Goal: Task Accomplishment & Management: Manage account settings

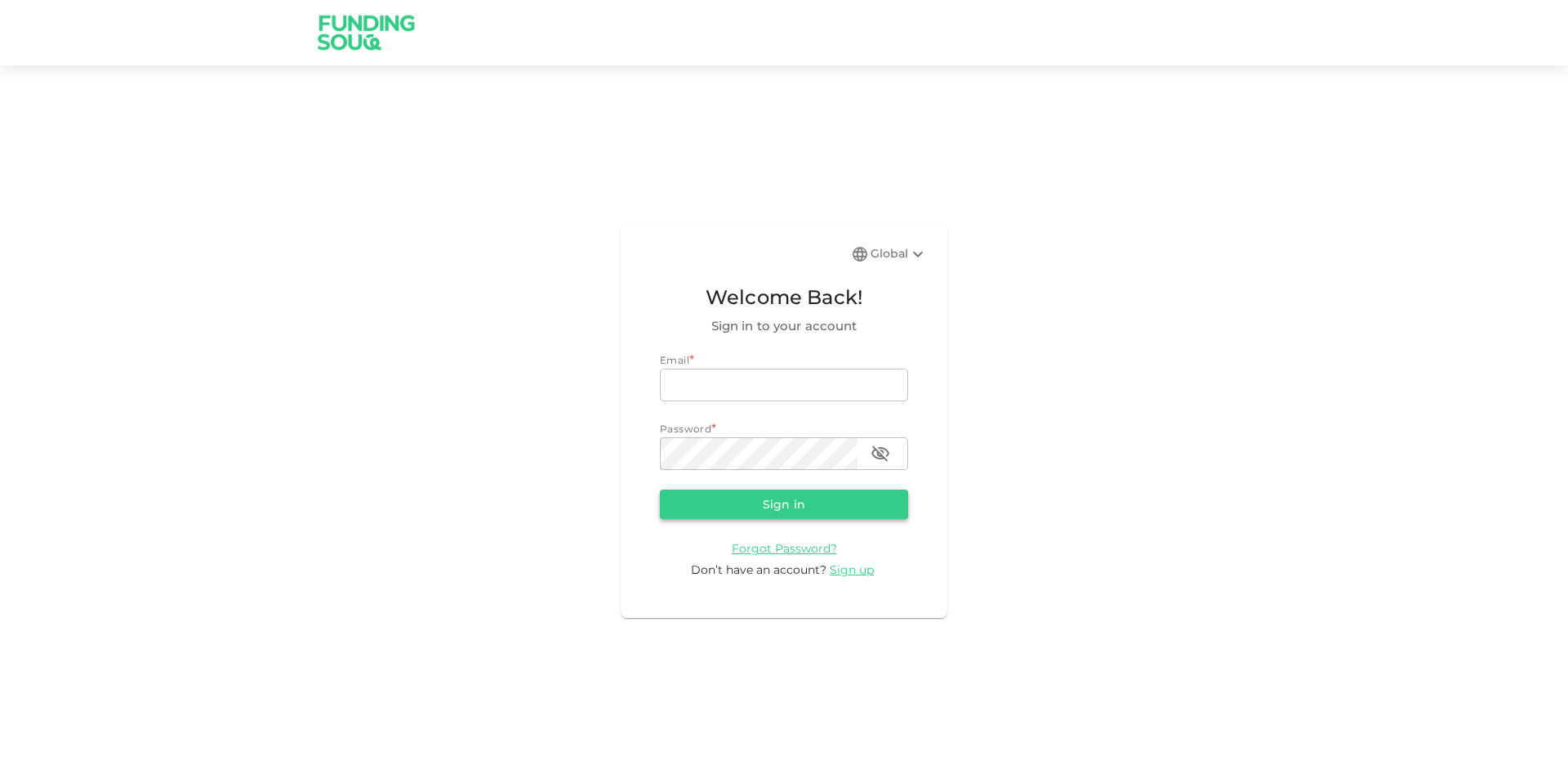
type input "[EMAIL_ADDRESS][DOMAIN_NAME]"
click at [723, 496] on button "Sign in" at bounding box center [784, 504] width 248 height 29
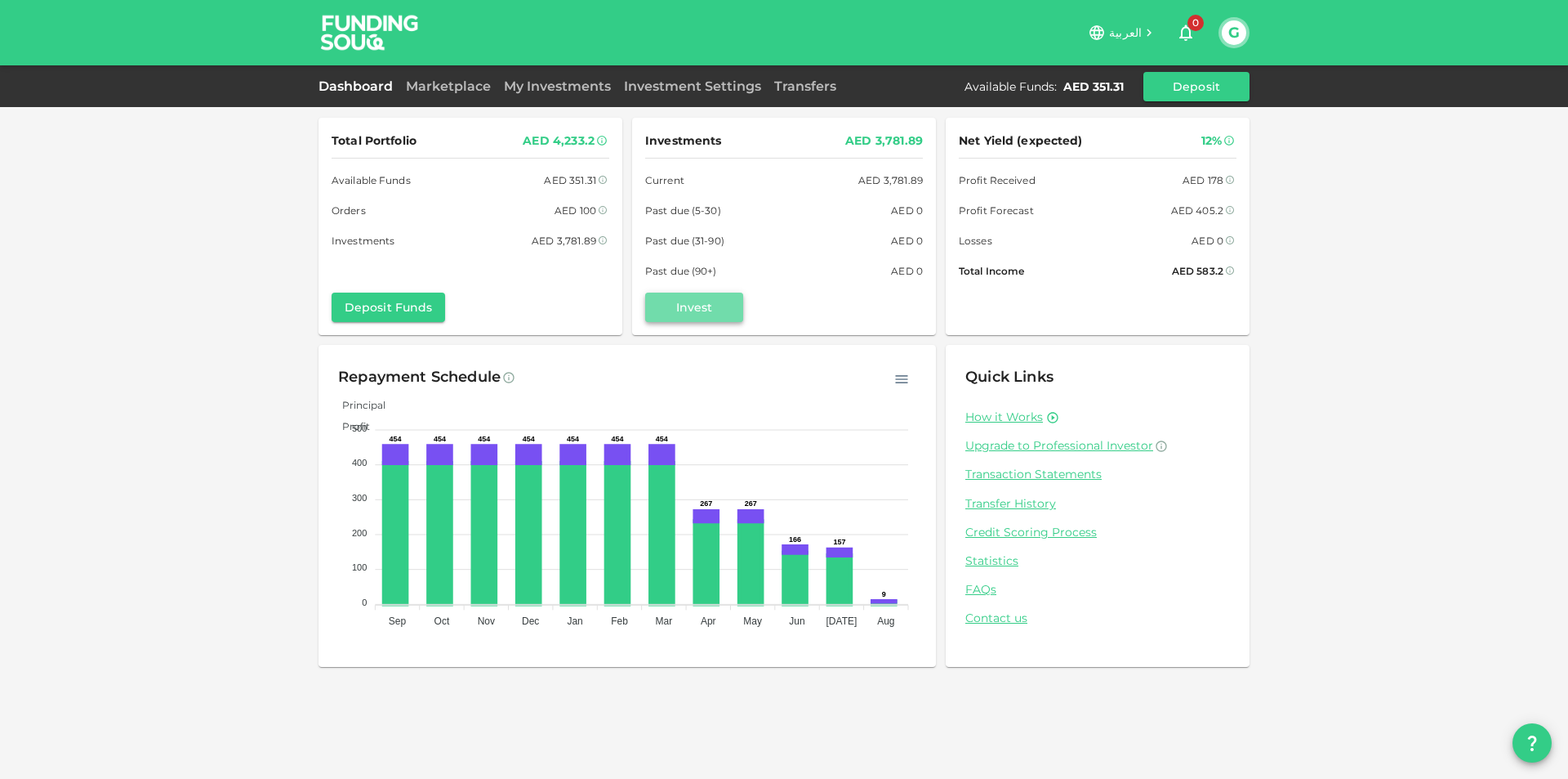
click at [718, 303] on button "Invest" at bounding box center [693, 307] width 98 height 29
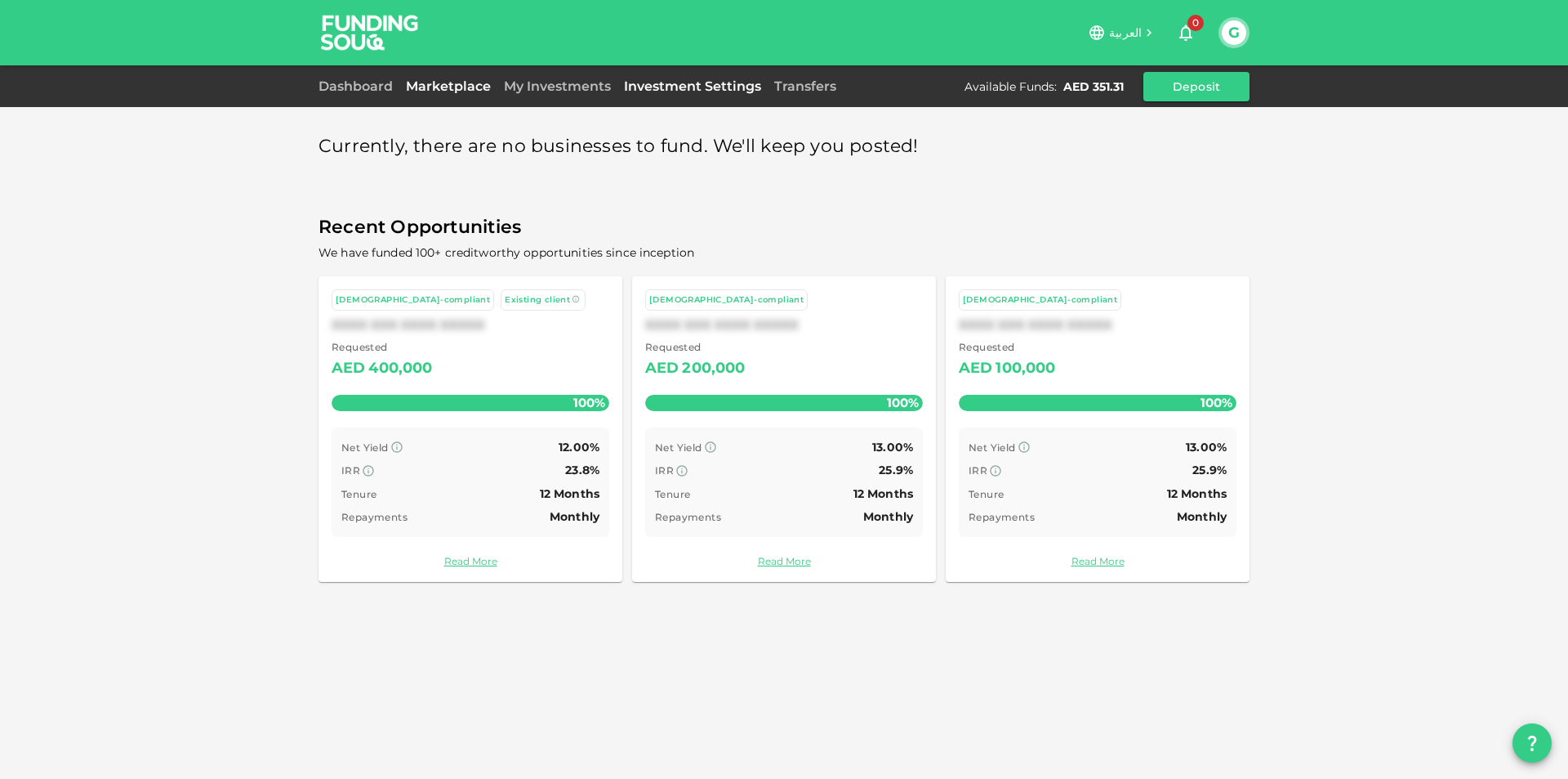
click at [703, 83] on link "Investment Settings" at bounding box center [693, 86] width 150 height 16
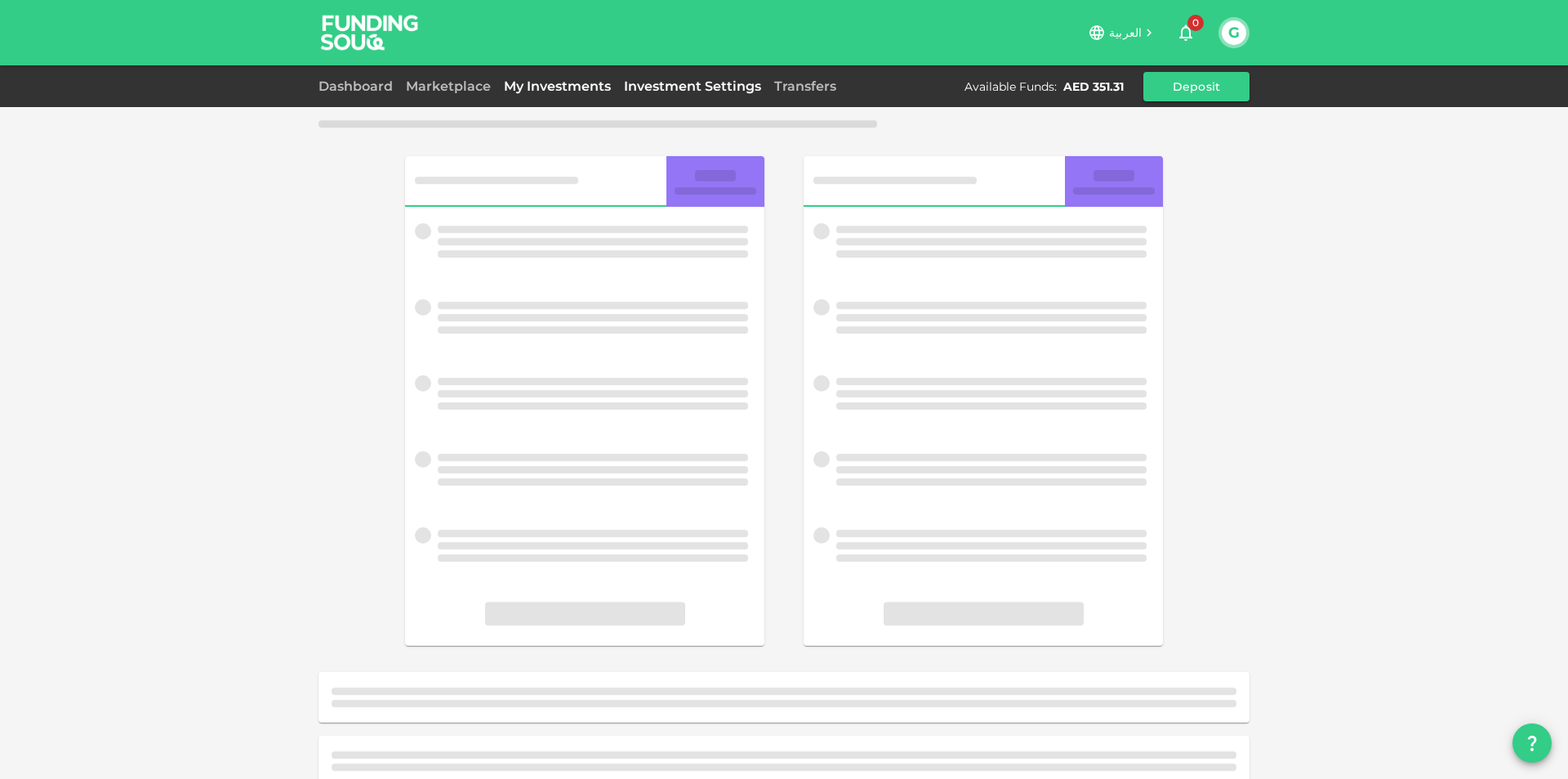
click at [569, 90] on link "My Investments" at bounding box center [557, 86] width 120 height 16
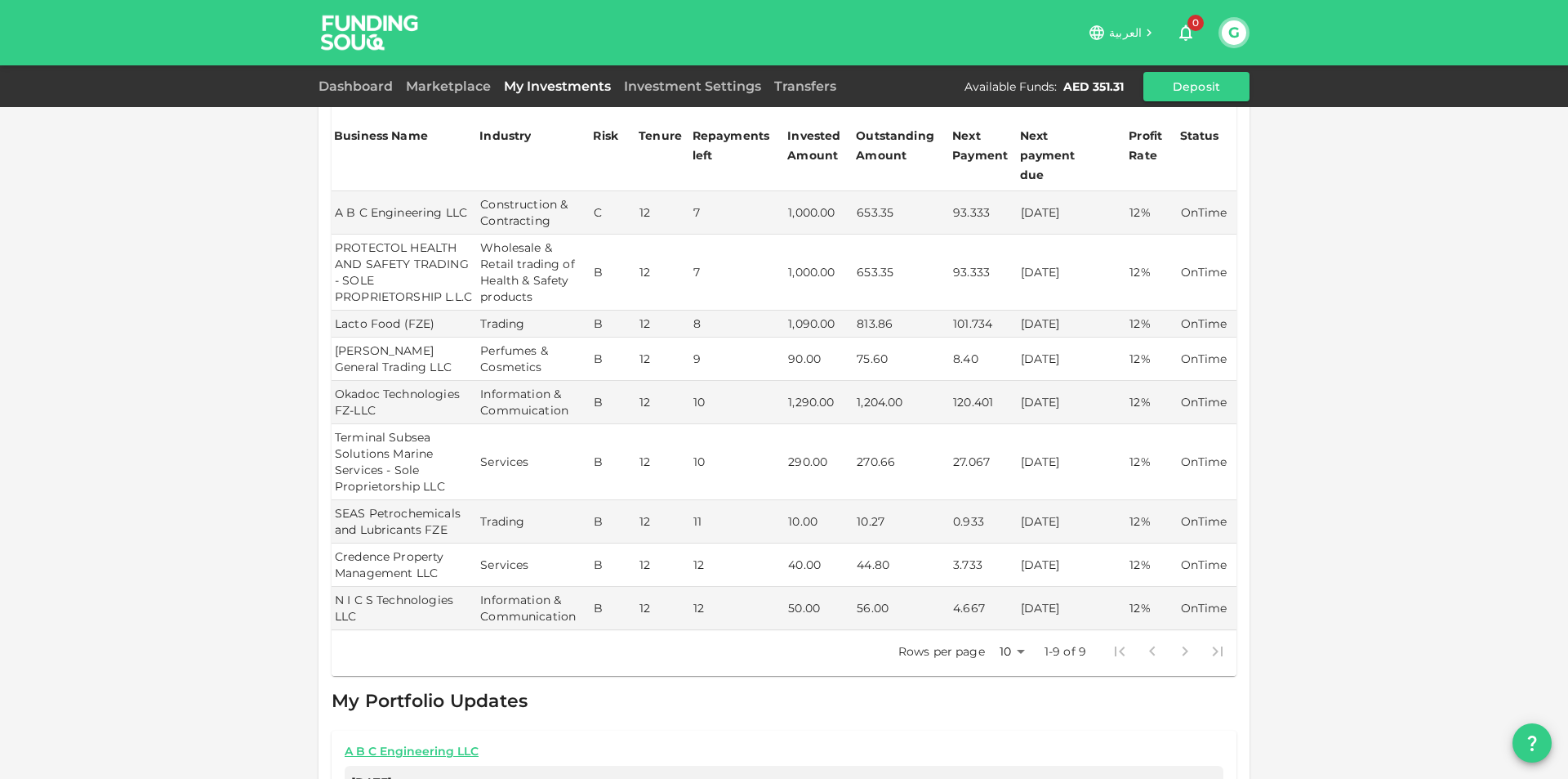
scroll to position [123, 0]
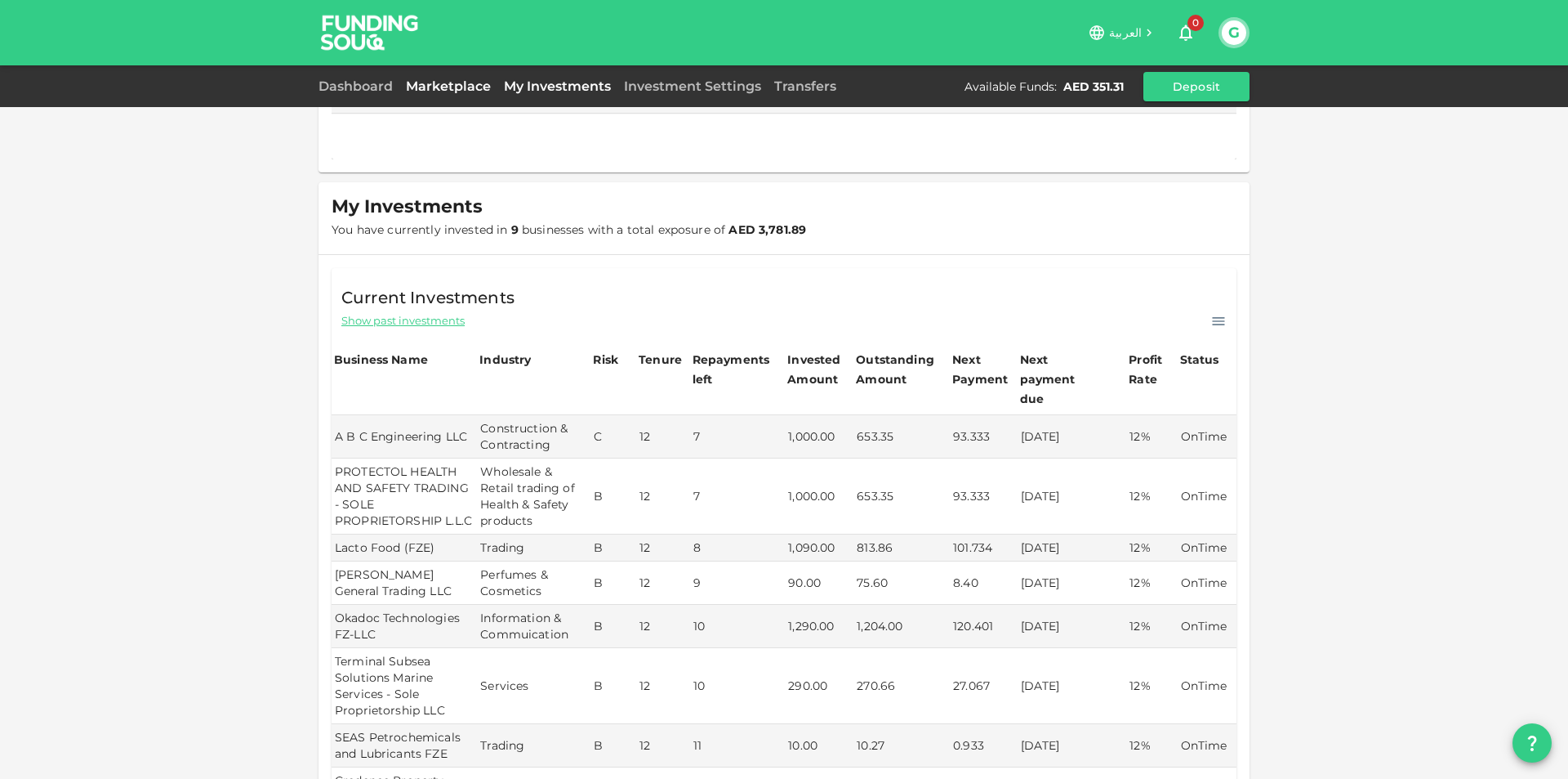
click at [440, 89] on link "Marketplace" at bounding box center [448, 86] width 98 height 16
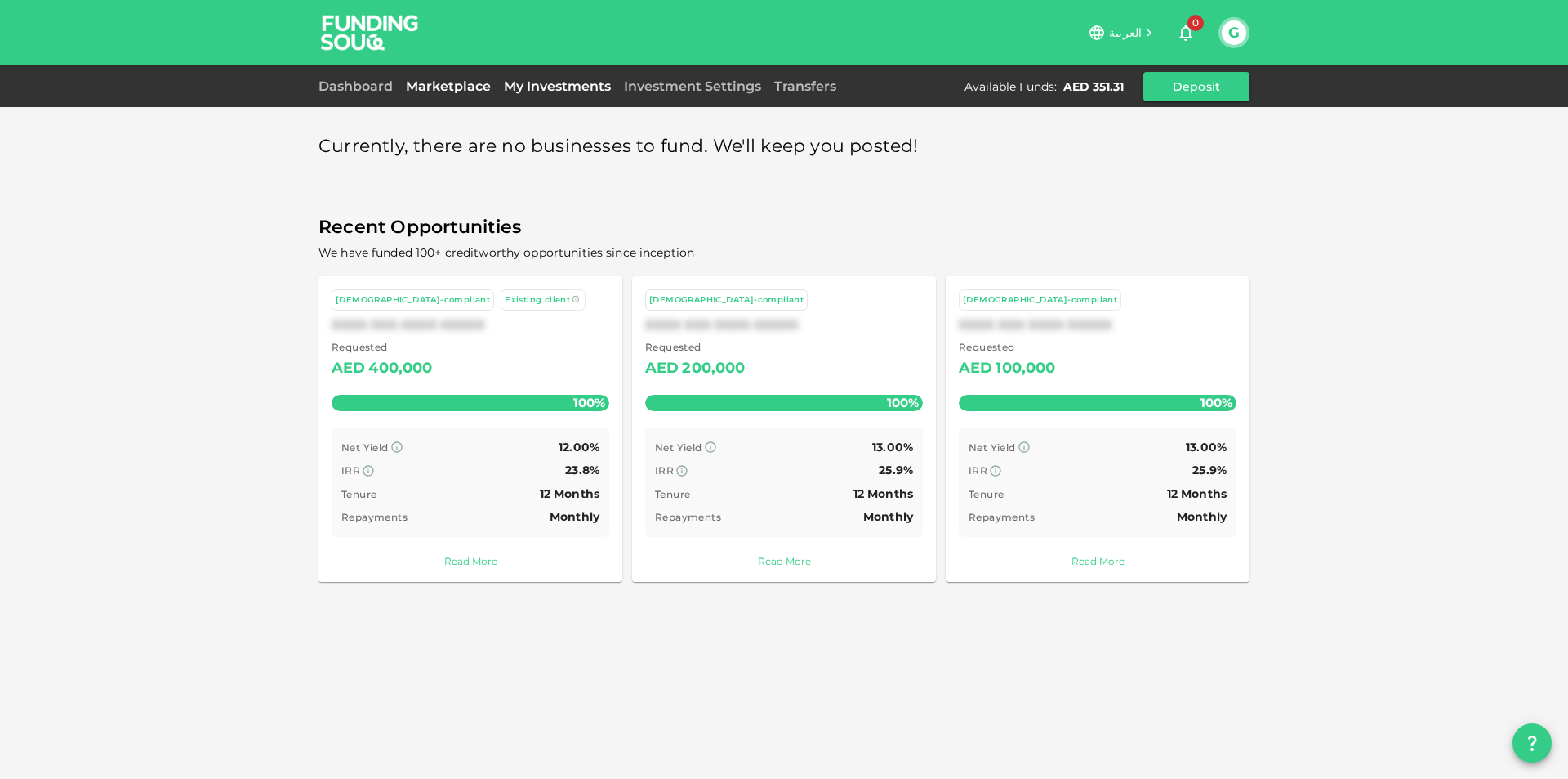
click at [553, 85] on link "My Investments" at bounding box center [557, 86] width 120 height 16
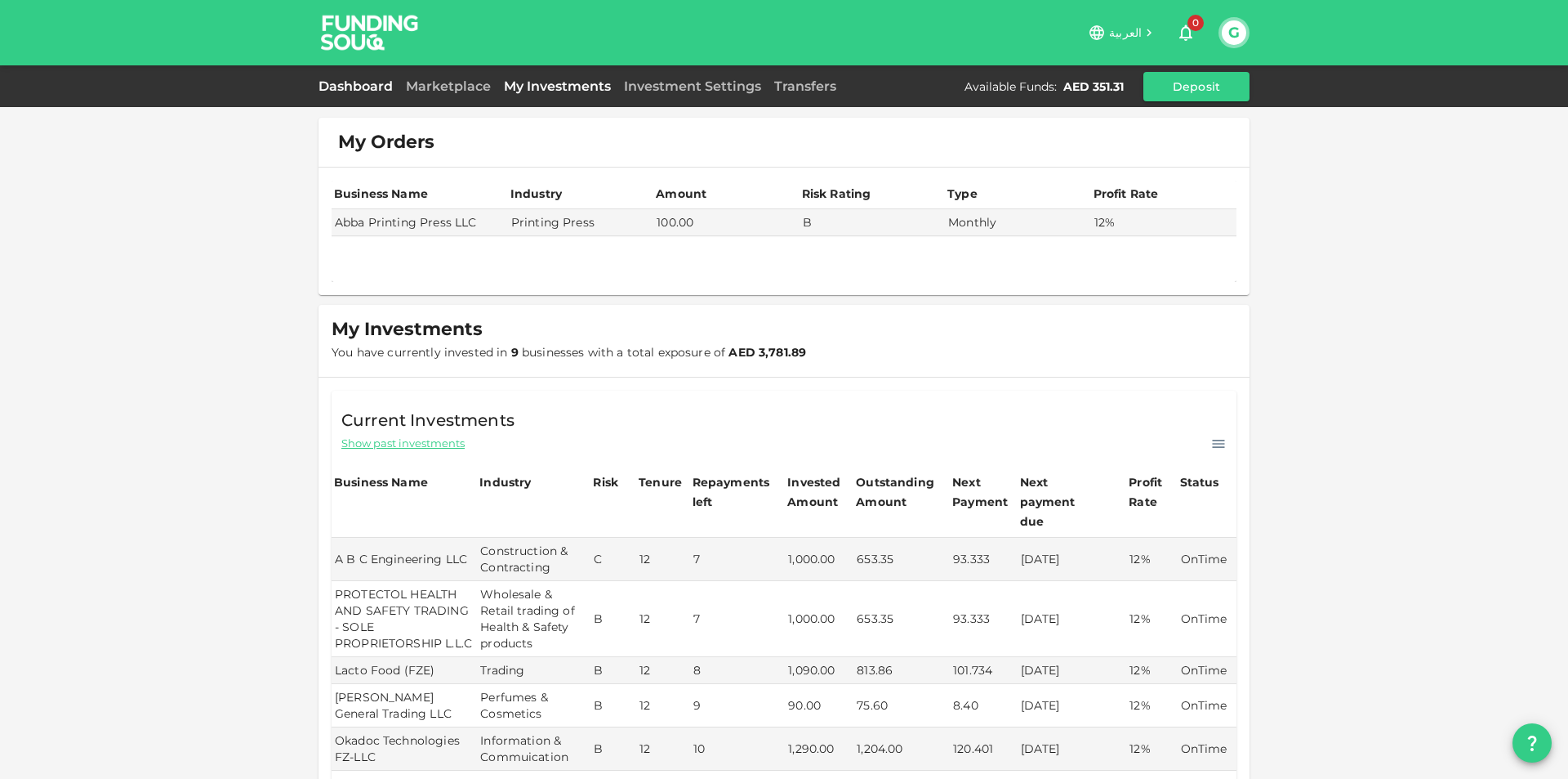
click at [329, 88] on link "Dashboard" at bounding box center [358, 86] width 81 height 16
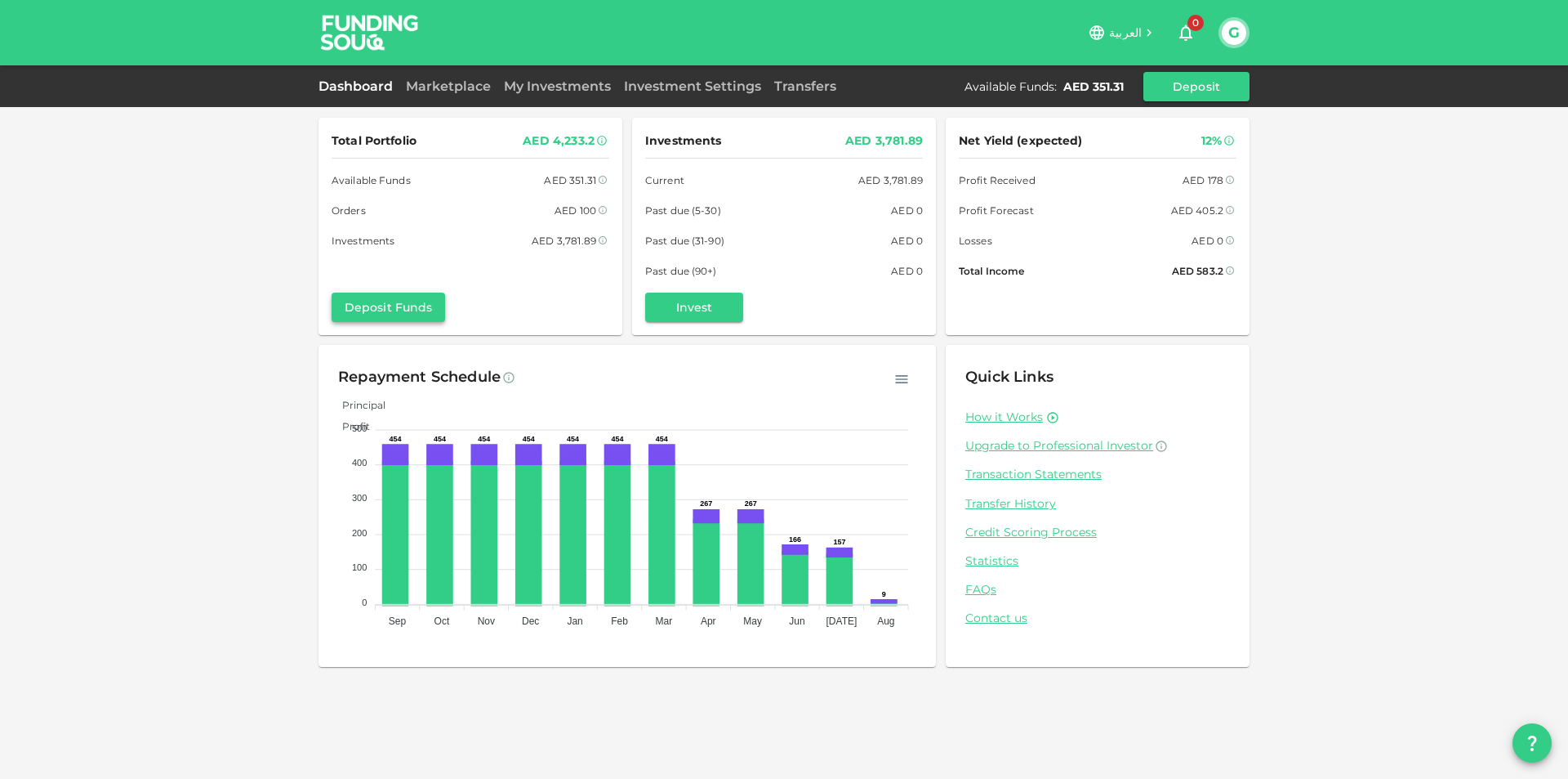
click at [386, 303] on button "Deposit Funds" at bounding box center [388, 307] width 114 height 29
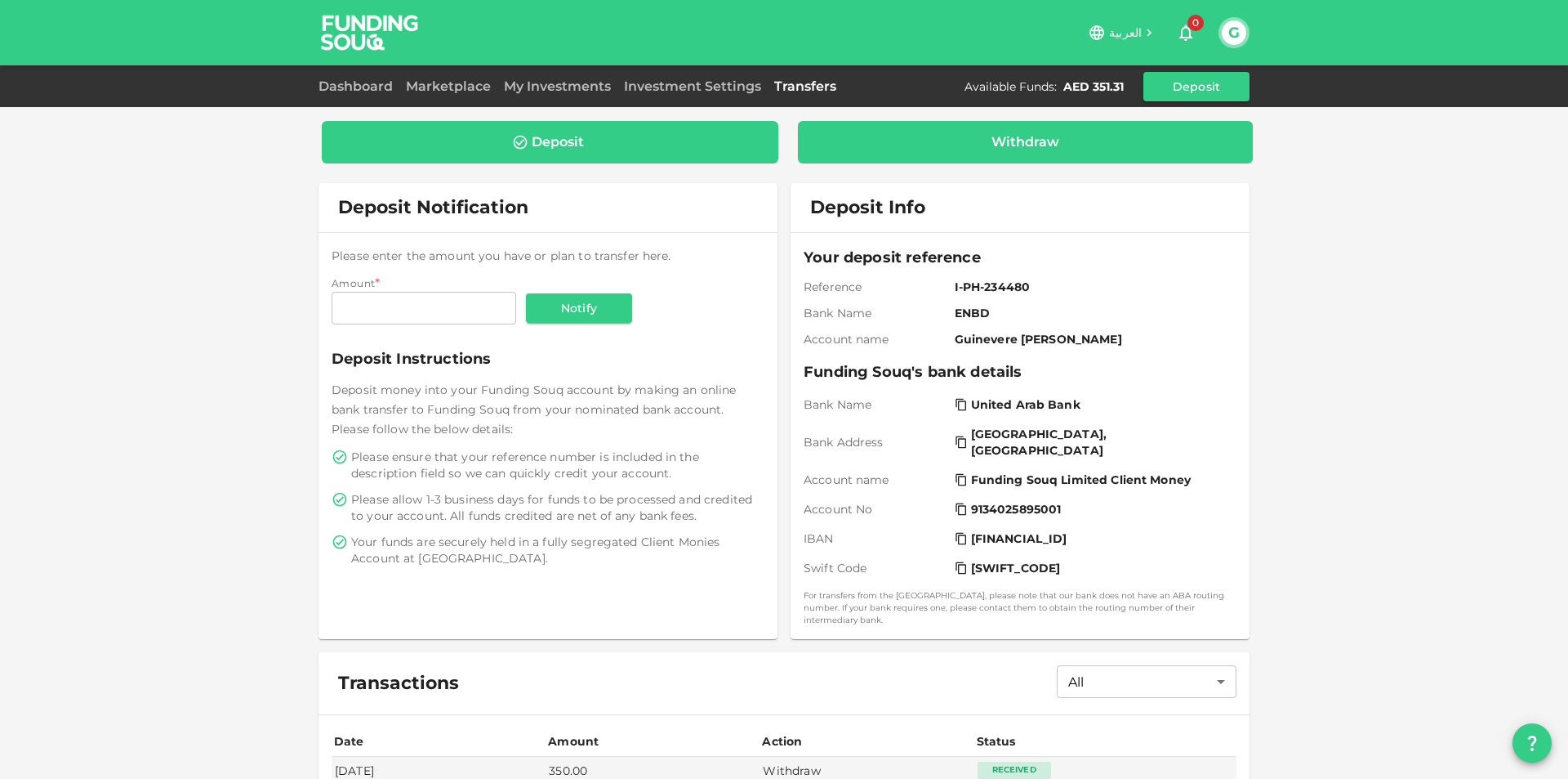
click at [1025, 142] on div "Withdraw" at bounding box center [1025, 142] width 68 height 17
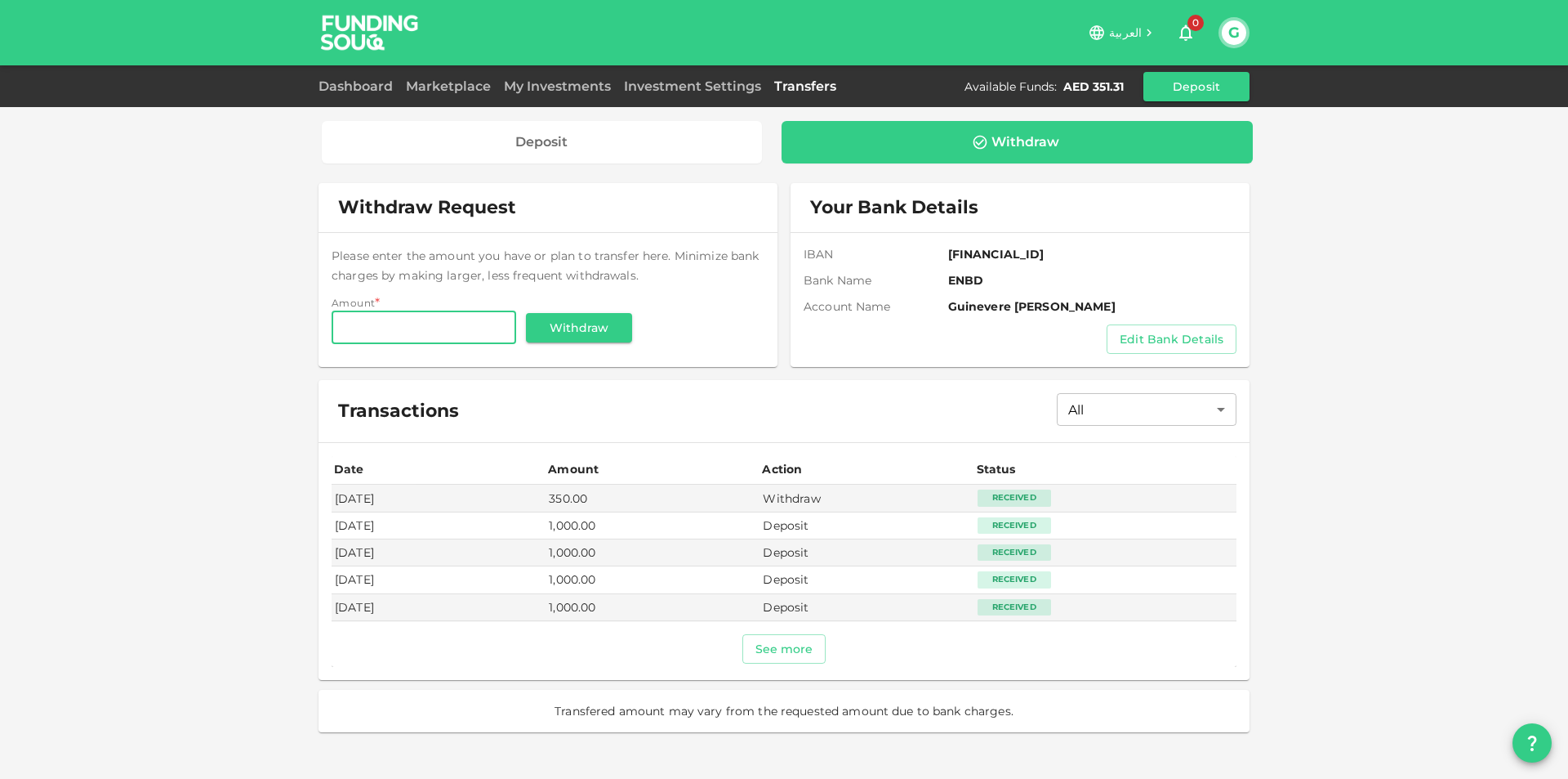
click at [439, 338] on input "Amount" at bounding box center [424, 328] width 185 height 33
type input "150"
click at [268, 393] on div "Deposit Withdraw Withdraw Request Please enter the amount you have or plan to t…" at bounding box center [784, 390] width 1568 height 779
click at [596, 318] on button "Withdraw" at bounding box center [579, 328] width 106 height 29
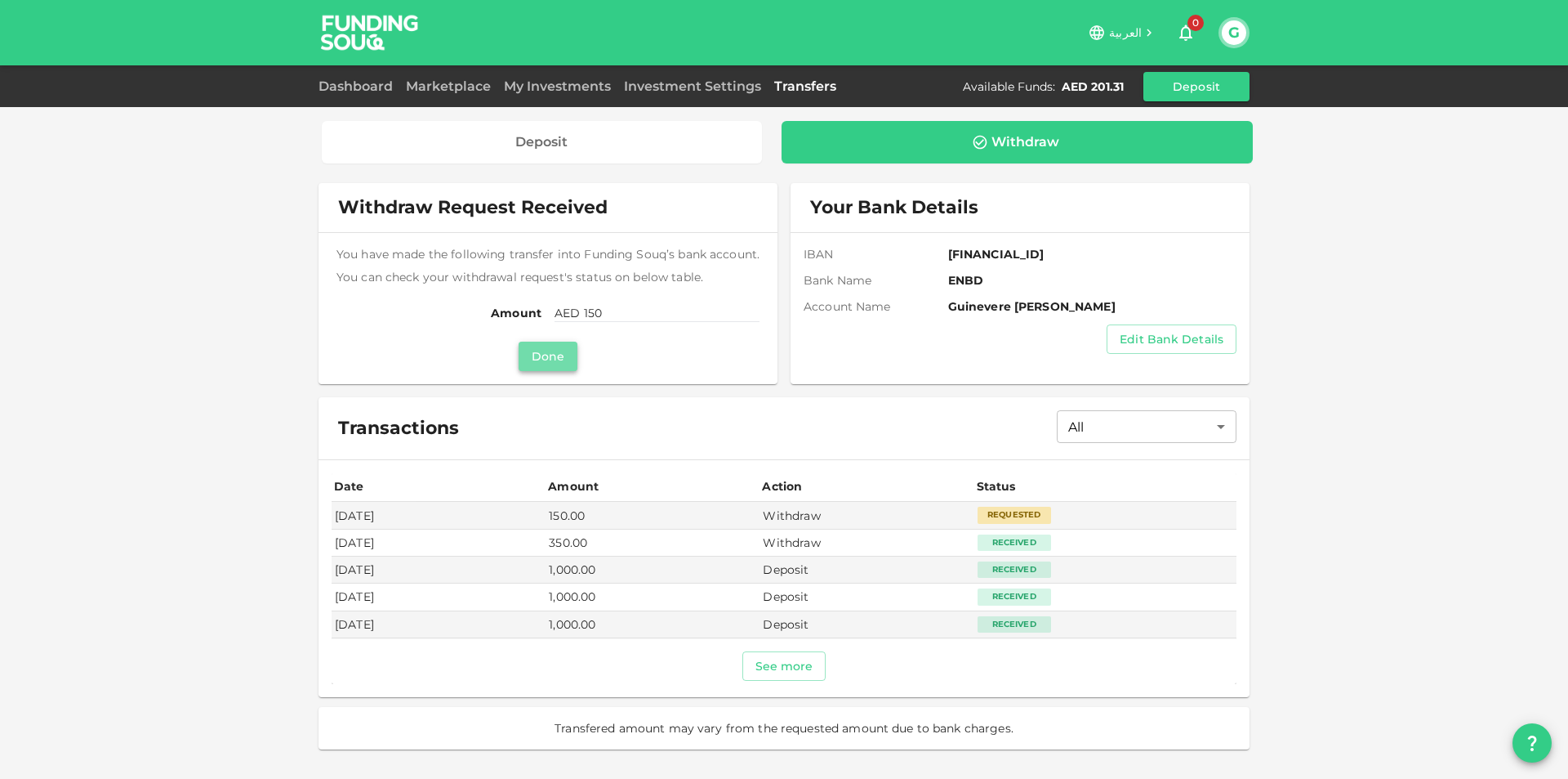
click at [558, 359] on button "Done" at bounding box center [548, 356] width 58 height 29
